Goal: Task Accomplishment & Management: Manage account settings

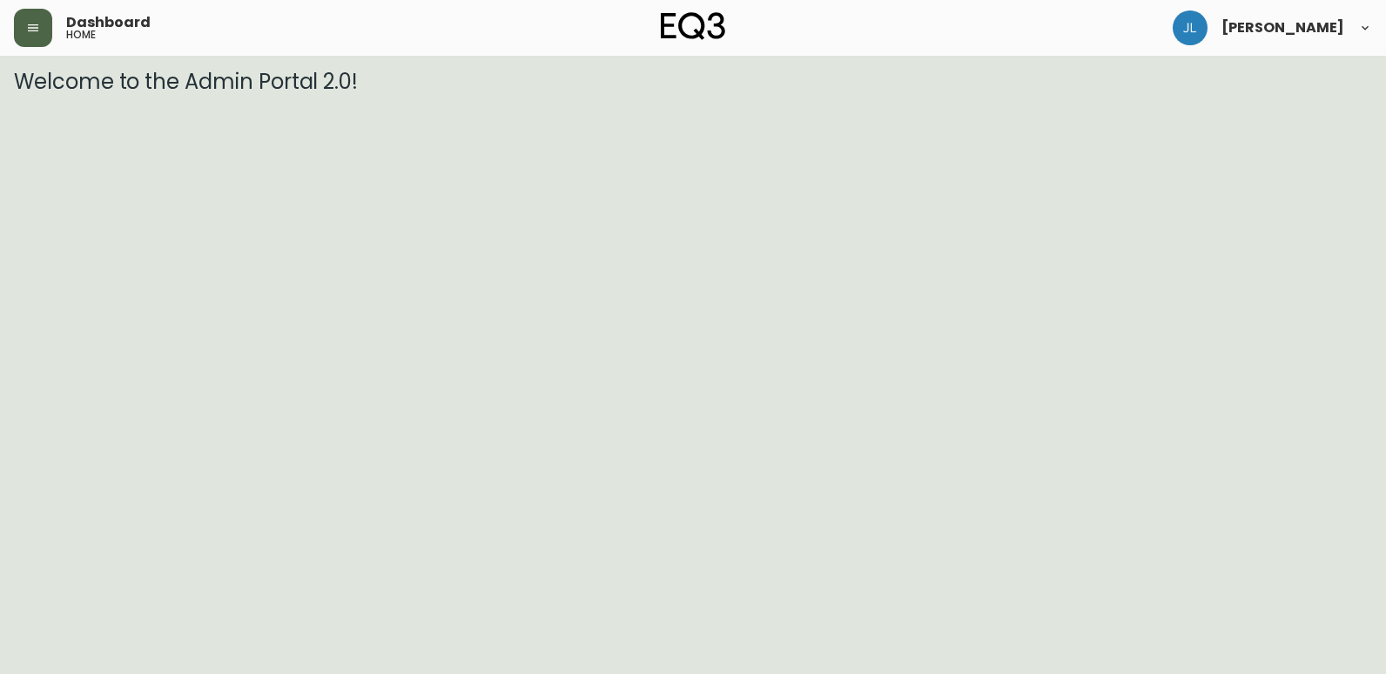
click at [42, 24] on button "button" at bounding box center [33, 28] width 38 height 38
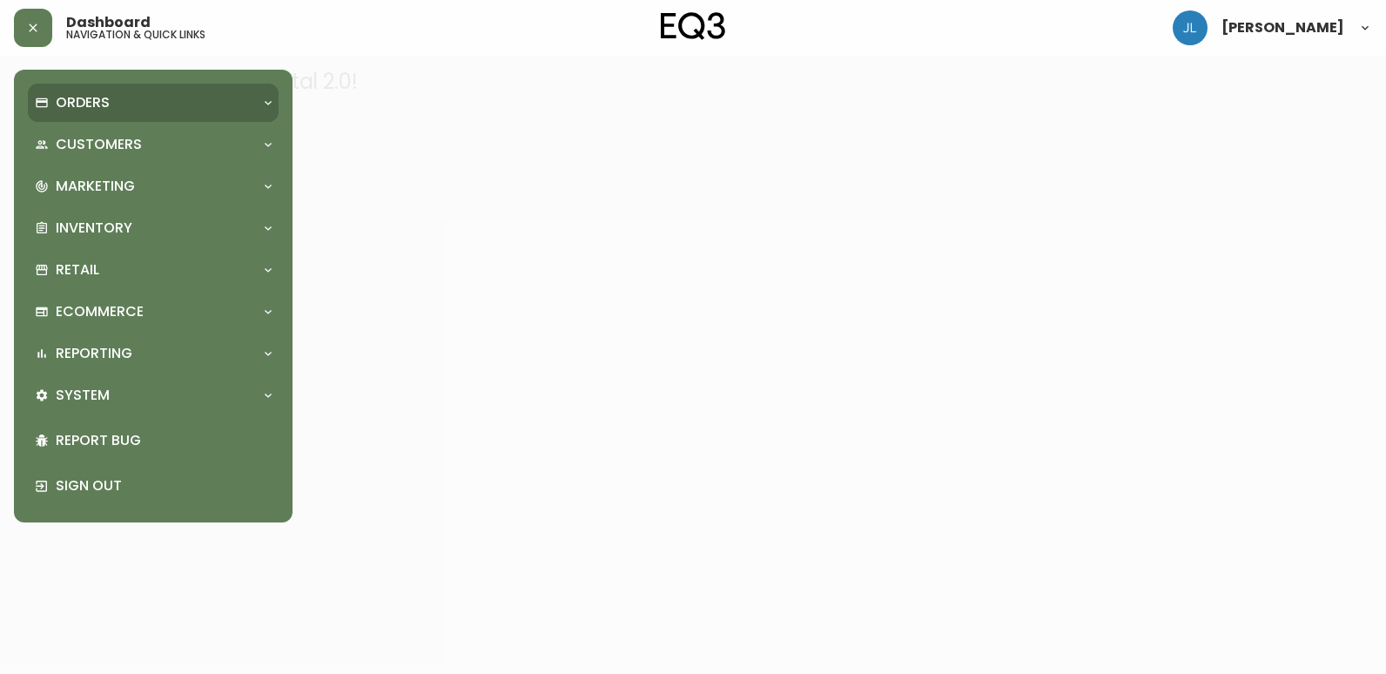
click at [122, 99] on div "Orders" at bounding box center [144, 102] width 219 height 19
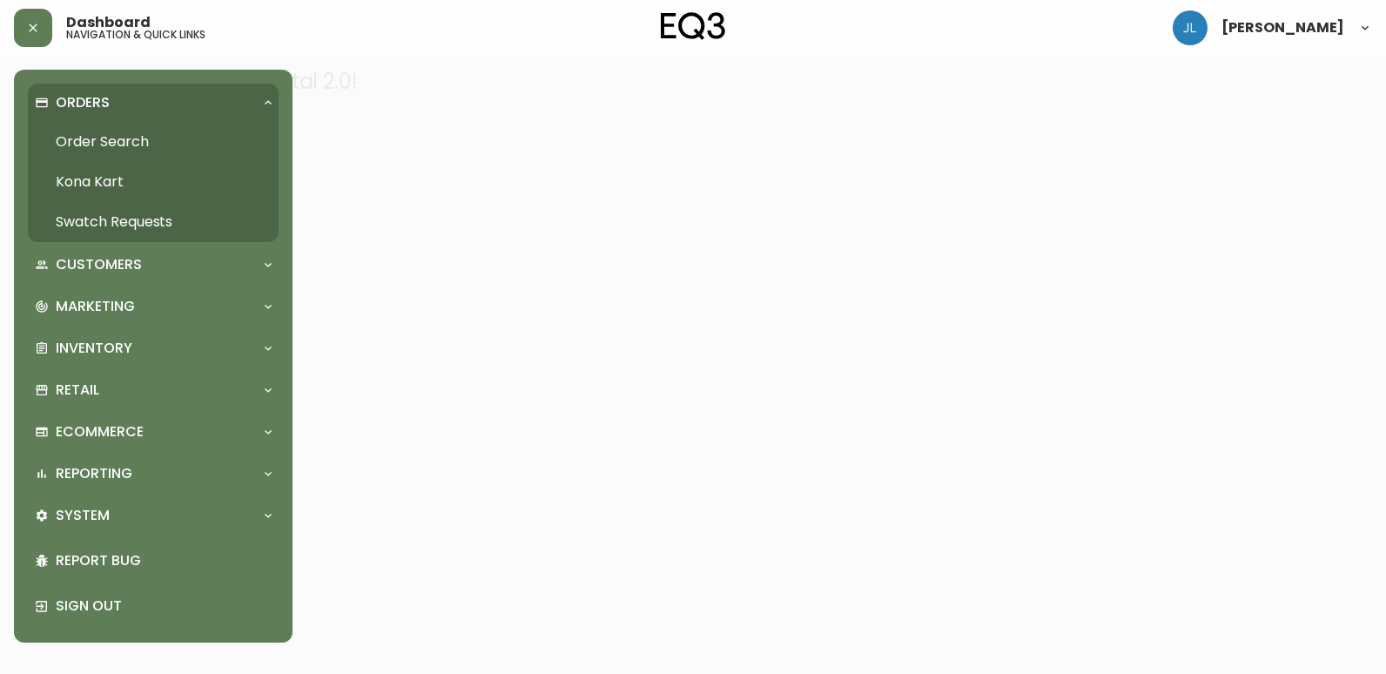
click at [104, 140] on link "Order Search" at bounding box center [153, 142] width 251 height 40
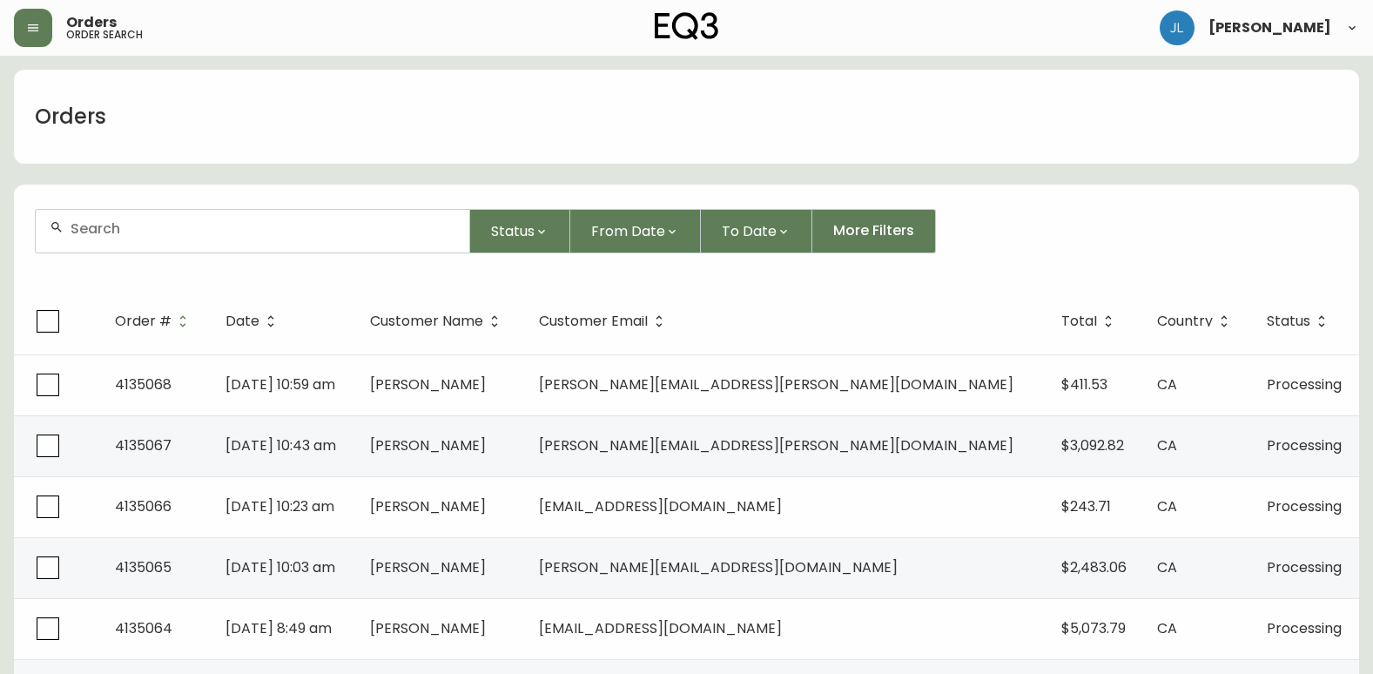
click at [332, 234] on input "text" at bounding box center [263, 228] width 385 height 17
paste input "4134779"
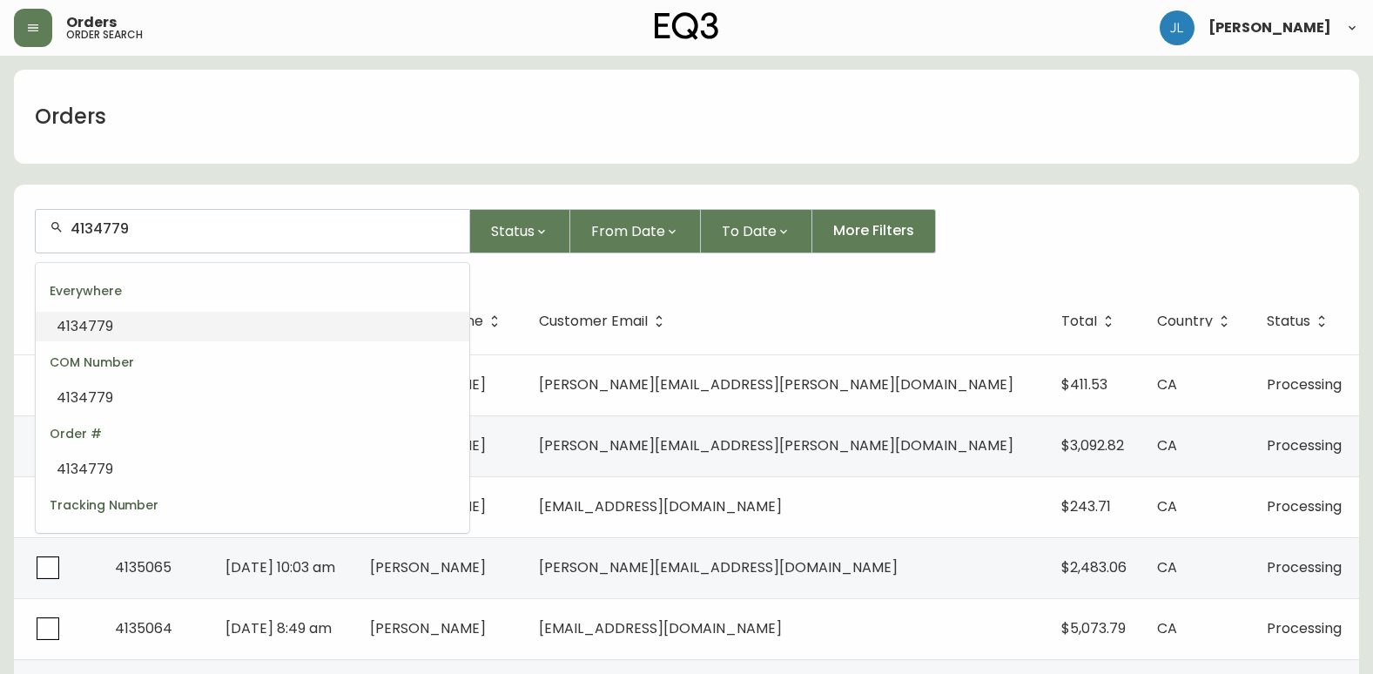
type input "4134779"
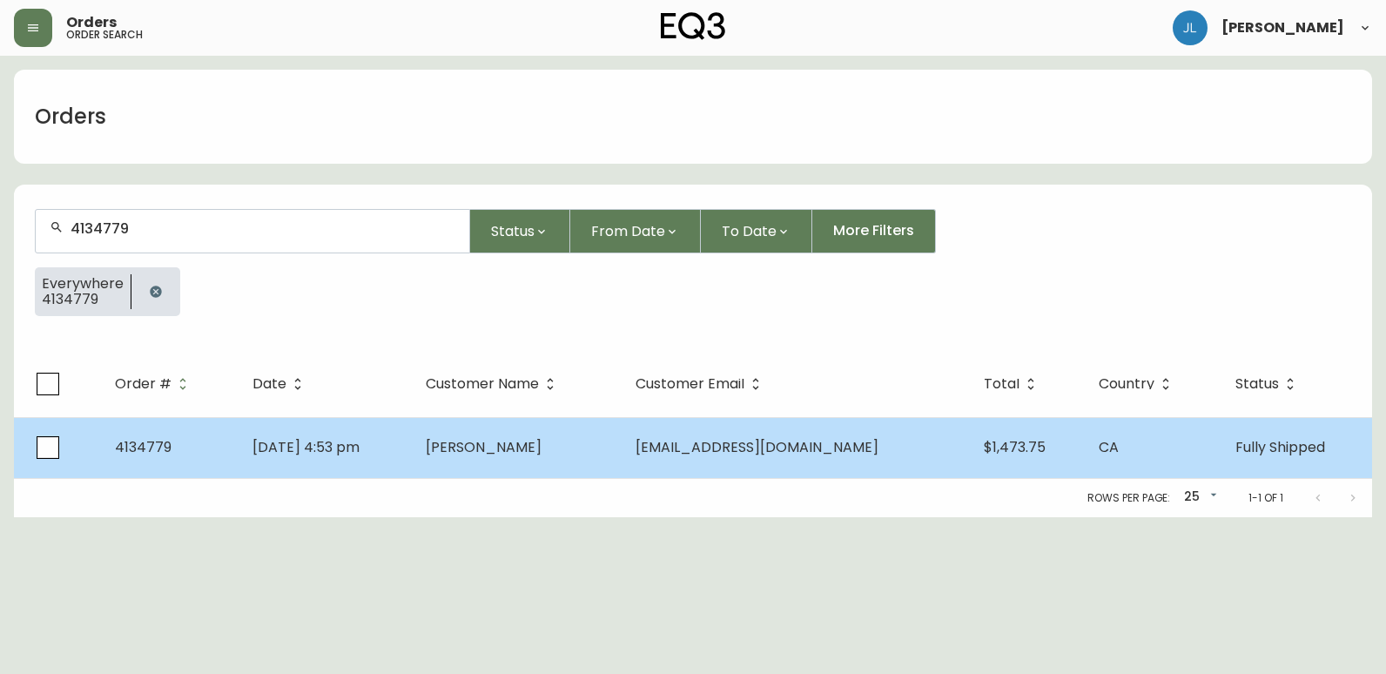
click at [412, 462] on td "[DATE] 4:53 pm" at bounding box center [325, 447] width 173 height 61
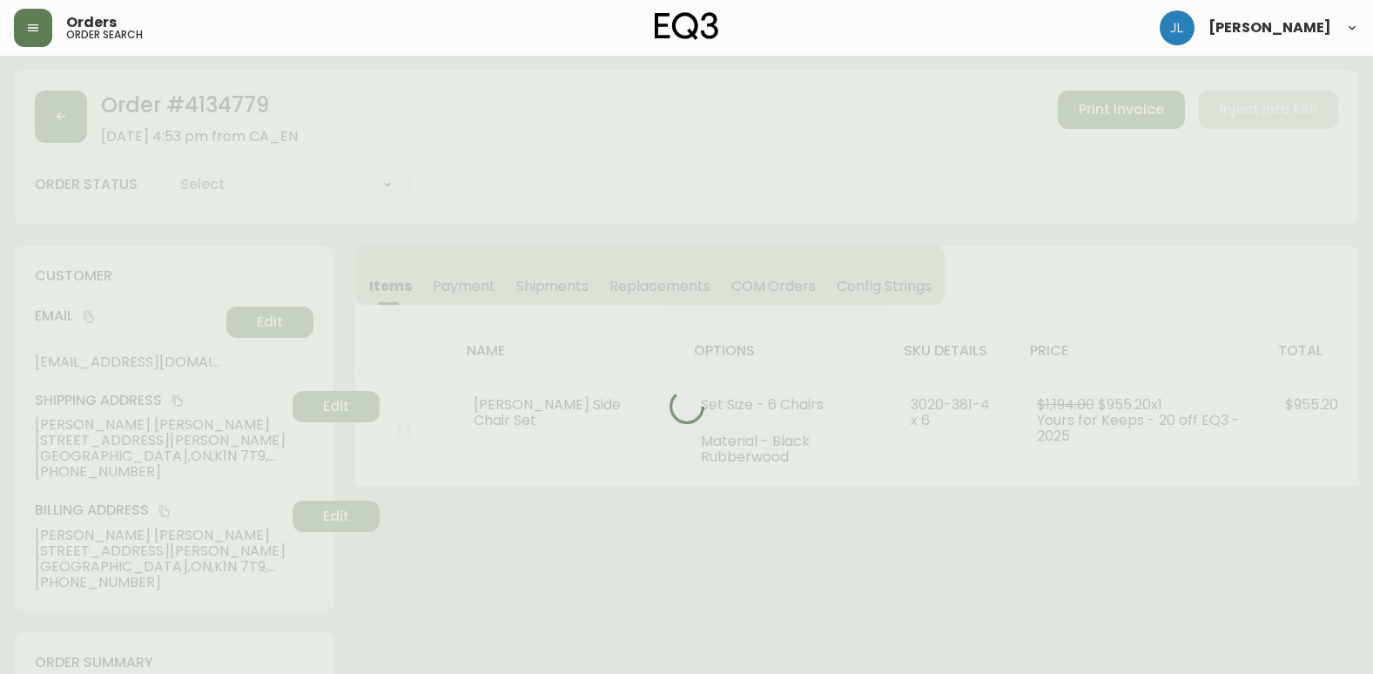
type input "Fully Shipped"
select select "FULLY_SHIPPED"
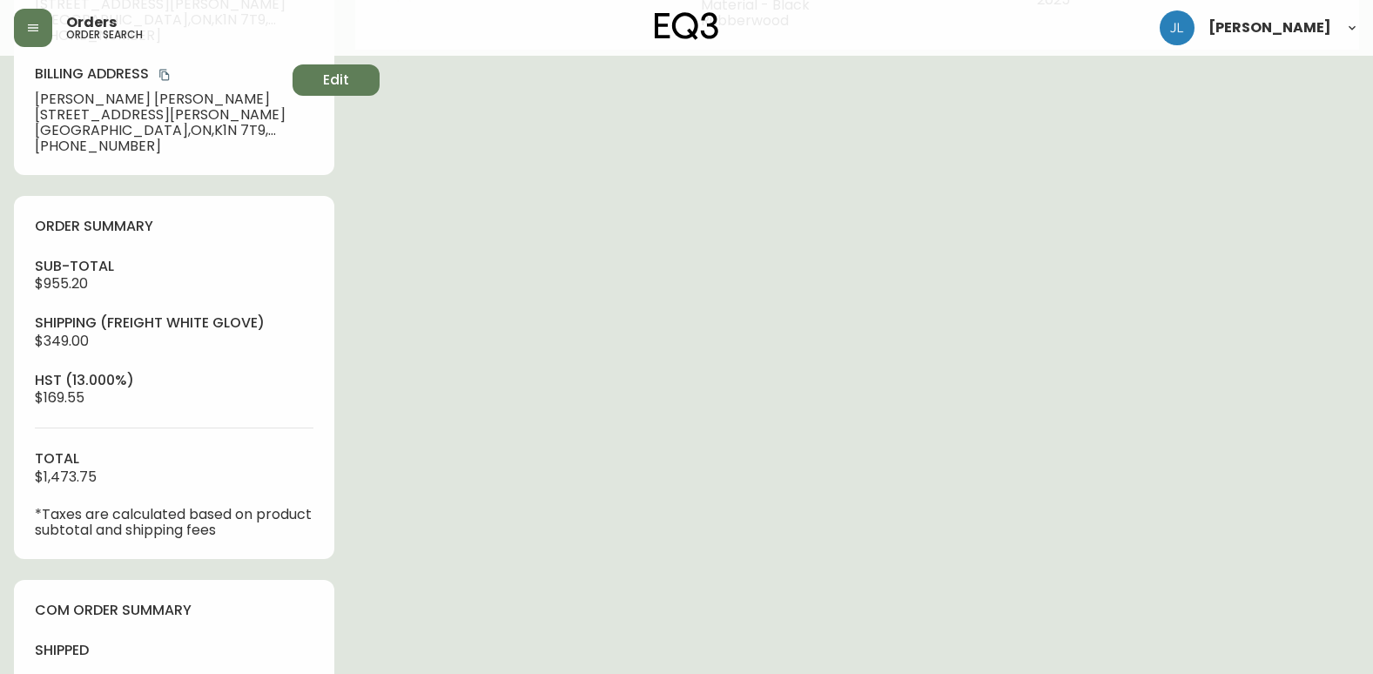
scroll to position [436, 0]
drag, startPoint x: 140, startPoint y: 342, endPoint x: -3, endPoint y: 339, distance: 143.7
click at [0, 339] on html "Orders order search [PERSON_NAME] Order # 4134779 [DATE] 4:53 pm from CA_EN Pri…" at bounding box center [686, 306] width 1373 height 1484
click at [696, 520] on div "Order # 4134779 [DATE] 4:53 pm from CA_EN Print Invoice Inject into ERP order s…" at bounding box center [686, 340] width 1345 height 1415
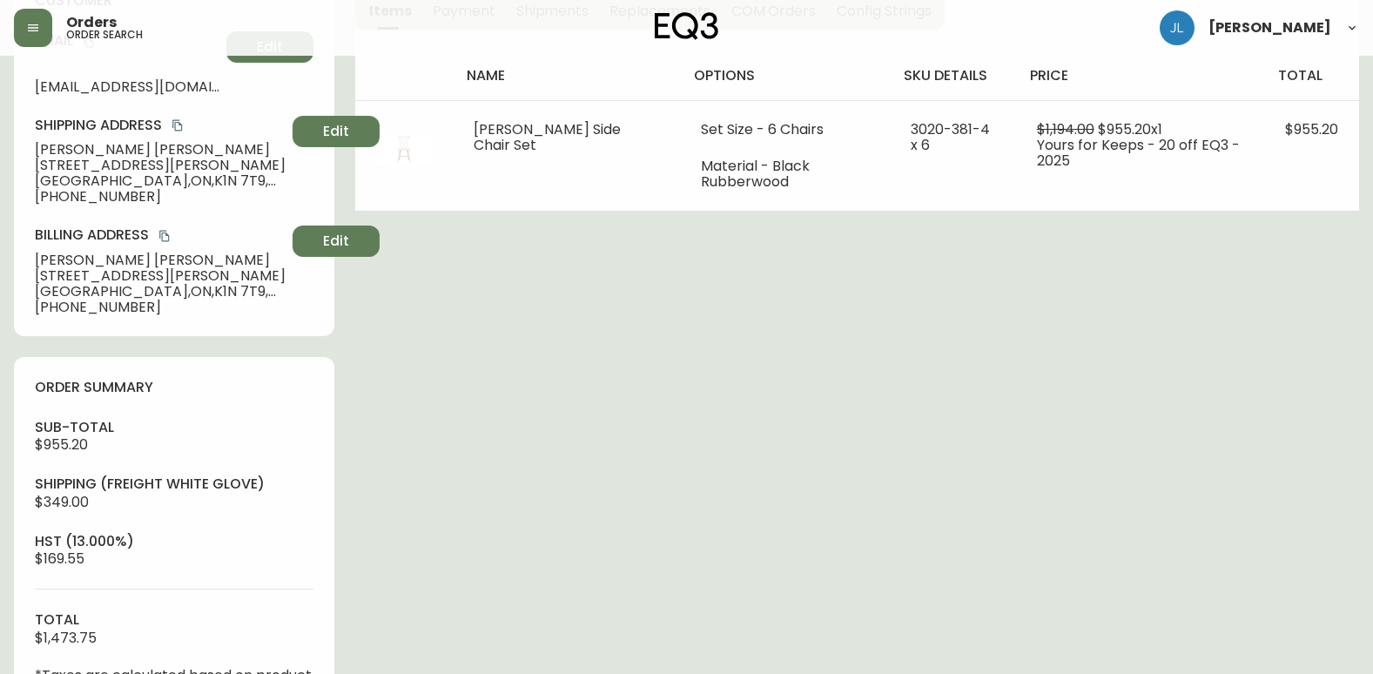
scroll to position [262, 0]
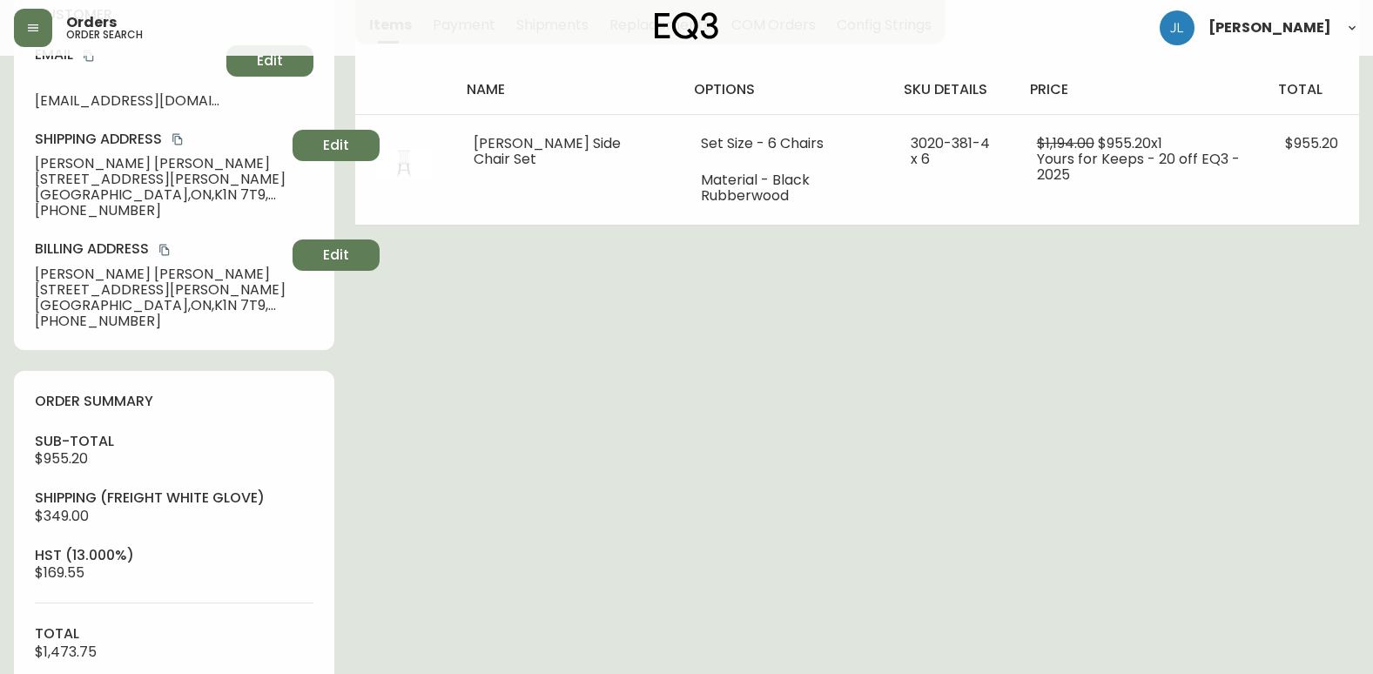
drag, startPoint x: 219, startPoint y: 309, endPoint x: 222, endPoint y: 299, distance: 9.9
click at [216, 310] on div "Billing Address [PERSON_NAME] [STREET_ADDRESS][PERSON_NAME] [PHONE_NUMBER] Edit" at bounding box center [174, 283] width 279 height 89
drag, startPoint x: 119, startPoint y: 192, endPoint x: 166, endPoint y: 194, distance: 47.1
click at [166, 194] on span "[GEOGRAPHIC_DATA] , [GEOGRAPHIC_DATA] , K1N 7T9 , [GEOGRAPHIC_DATA]" at bounding box center [160, 195] width 251 height 16
copy span "K1N 7T9"
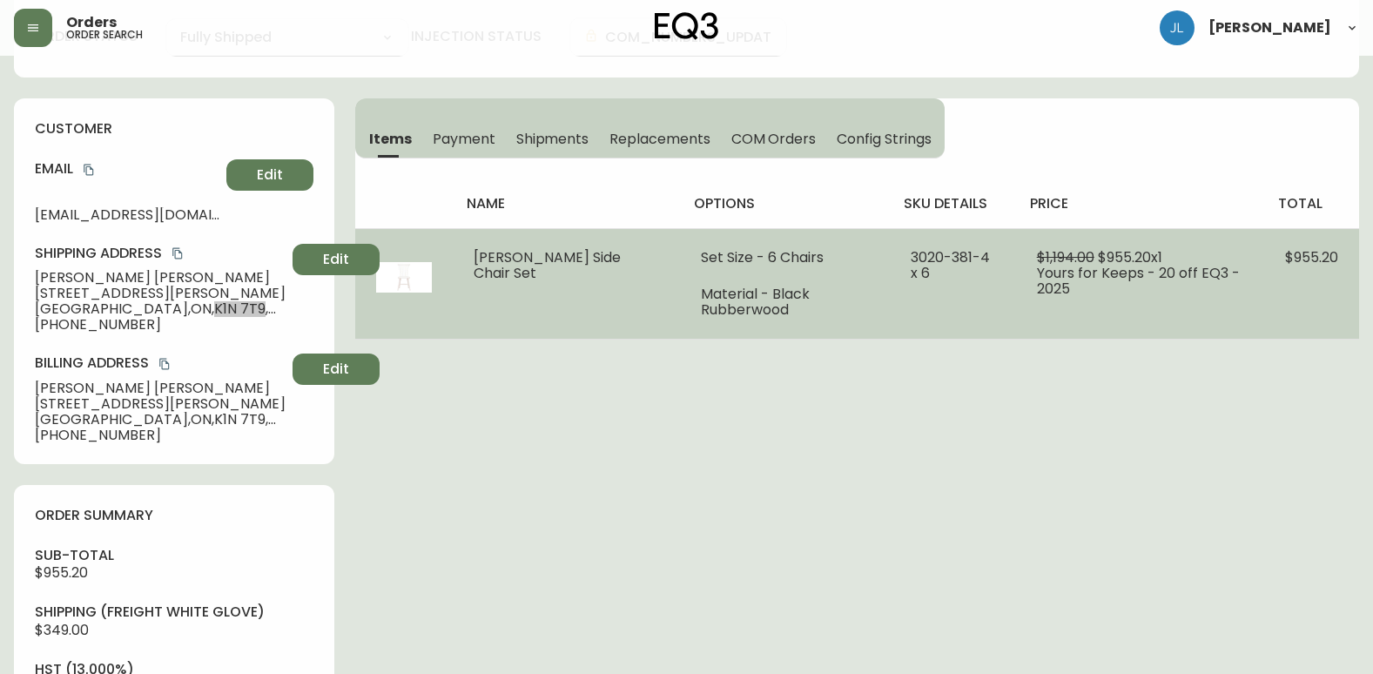
scroll to position [0, 0]
